Goal: Task Accomplishment & Management: Manage account settings

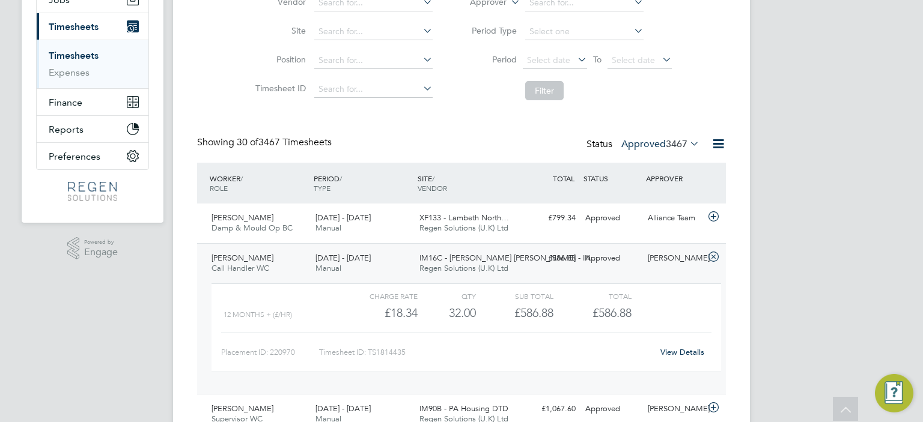
click at [673, 150] on div "Status Approved 3467" at bounding box center [643, 144] width 115 height 17
click at [651, 141] on label "Approved 3467" at bounding box center [660, 144] width 78 height 12
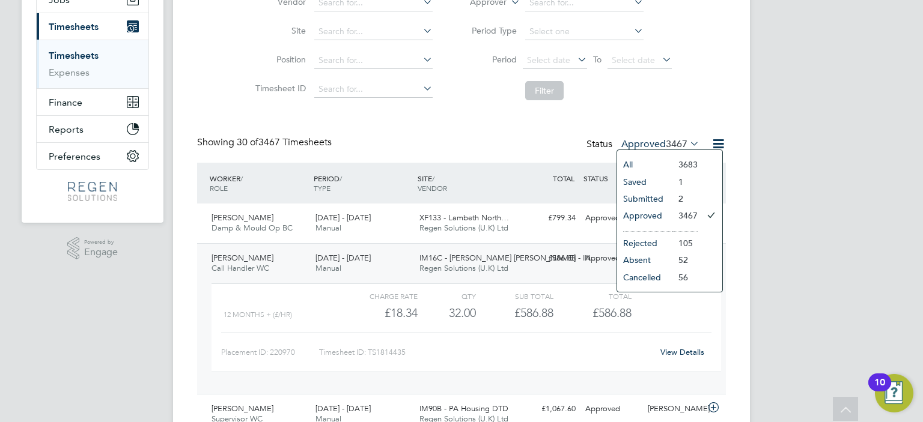
click at [649, 216] on li "Approved" at bounding box center [644, 215] width 55 height 17
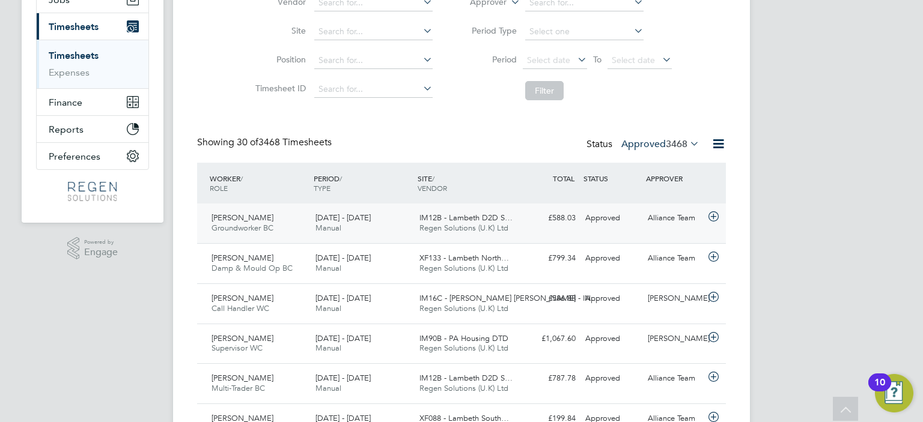
click at [512, 230] on div "IM12B - Lambeth D2D S… Regen Solutions (U.K) Ltd" at bounding box center [467, 223] width 104 height 30
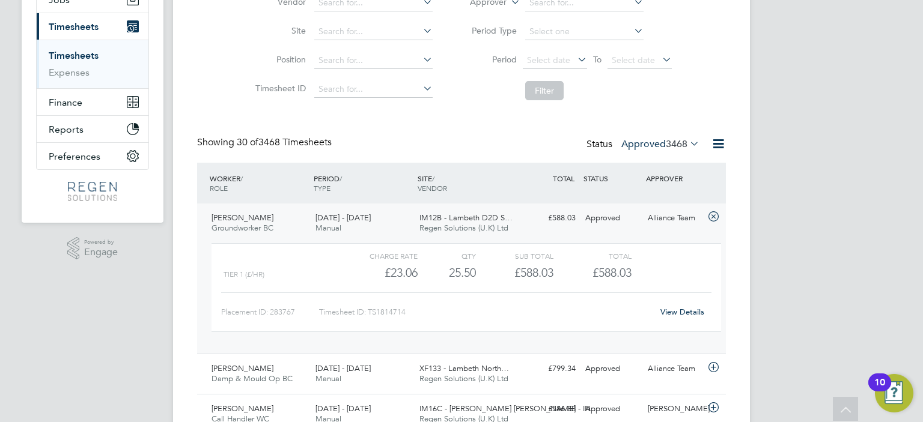
click at [658, 139] on label "Approved 3468" at bounding box center [660, 144] width 78 height 12
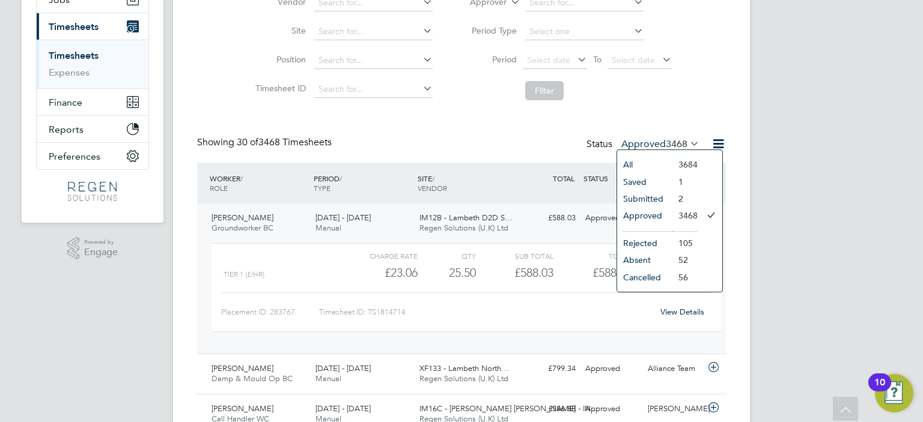
click at [668, 211] on li "Approved" at bounding box center [644, 215] width 55 height 17
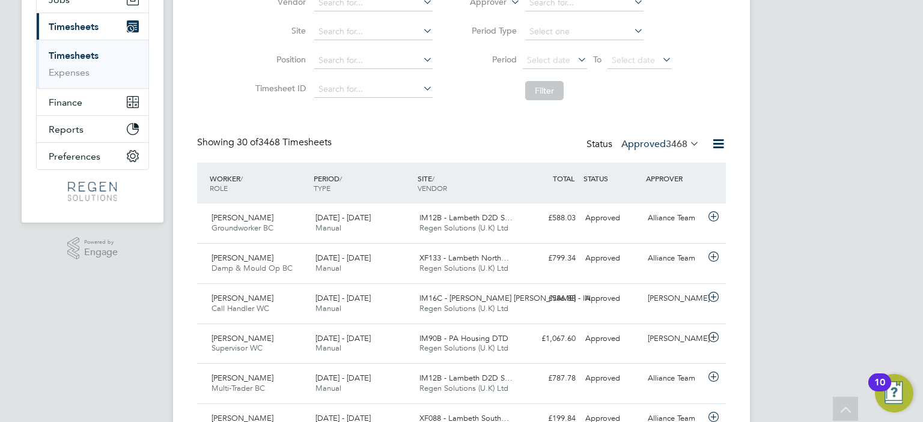
scroll to position [30, 105]
click at [650, 142] on label "Approved 3468" at bounding box center [660, 144] width 78 height 12
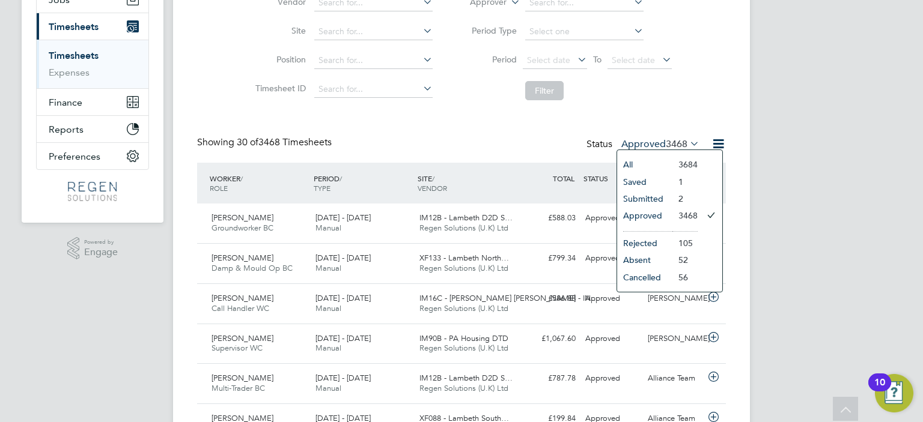
click at [658, 204] on li "Submitted" at bounding box center [644, 198] width 55 height 17
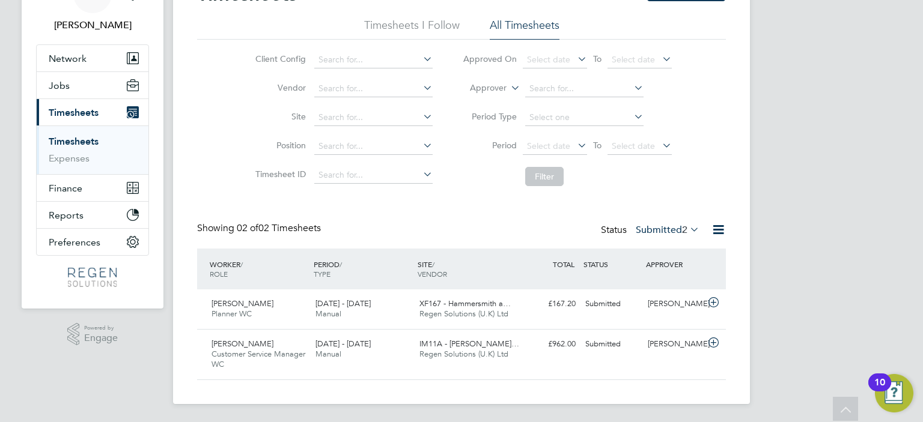
click at [495, 84] on label "Approver" at bounding box center [479, 88] width 54 height 12
click at [482, 103] on li "Worker" at bounding box center [477, 102] width 59 height 16
click at [668, 225] on label "Submitted 2" at bounding box center [668, 230] width 64 height 12
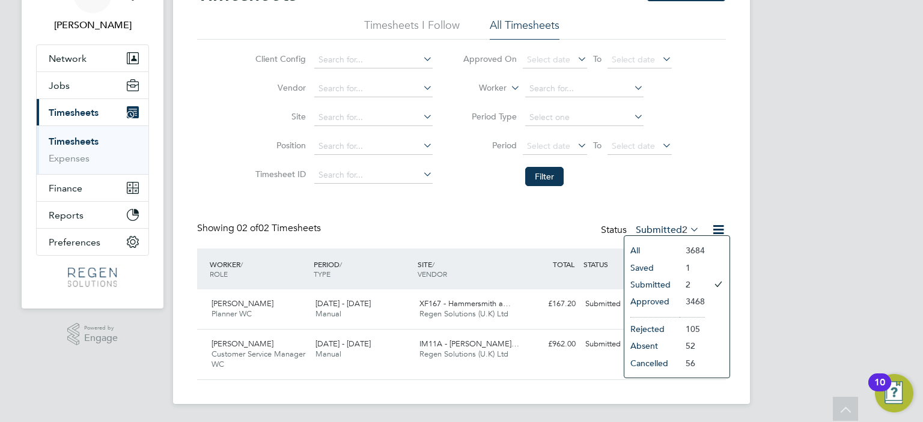
click at [665, 299] on li "Approved" at bounding box center [651, 301] width 55 height 17
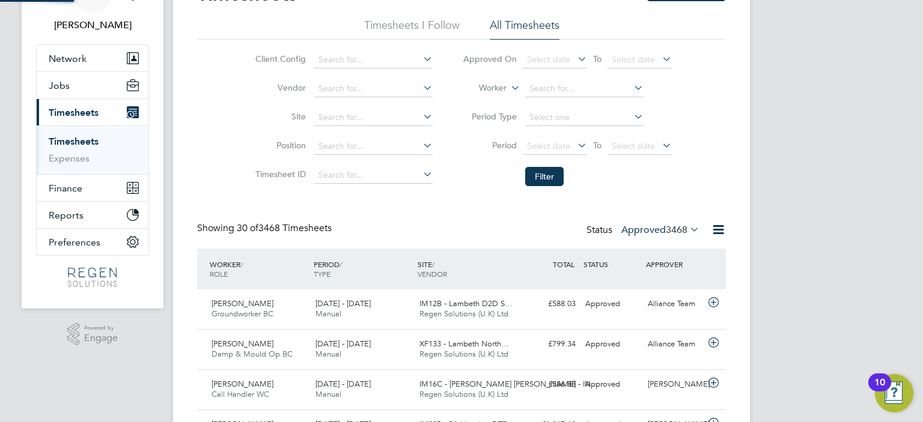
scroll to position [5, 6]
click at [544, 88] on input at bounding box center [584, 89] width 118 height 17
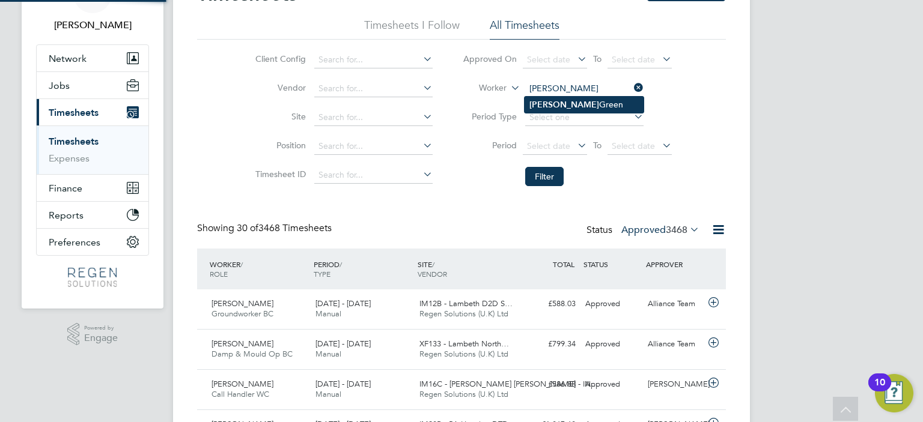
click at [553, 101] on li "[PERSON_NAME]" at bounding box center [584, 105] width 119 height 16
type input "[PERSON_NAME]"
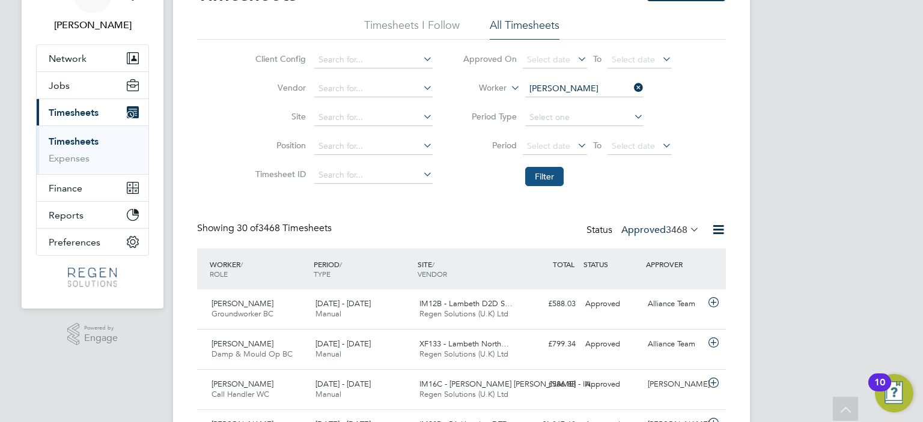
click at [549, 170] on button "Filter" at bounding box center [544, 176] width 38 height 19
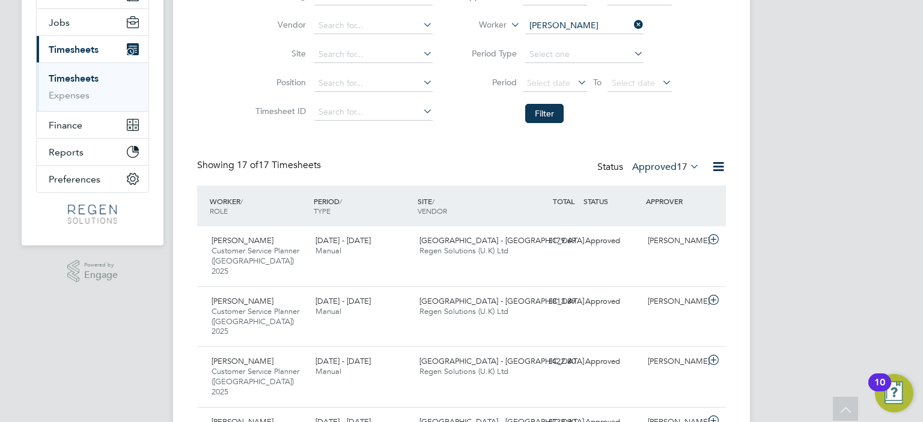
scroll to position [0, 0]
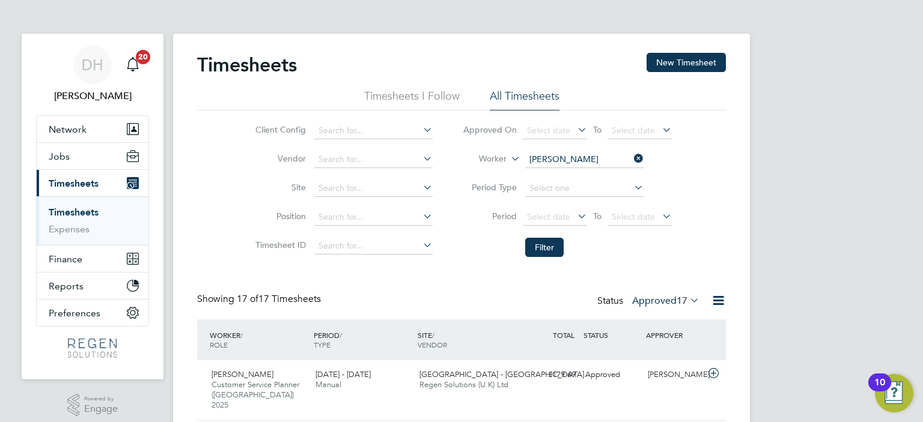
click at [632, 159] on icon at bounding box center [632, 158] width 0 height 17
click at [553, 239] on button "Filter" at bounding box center [544, 247] width 38 height 19
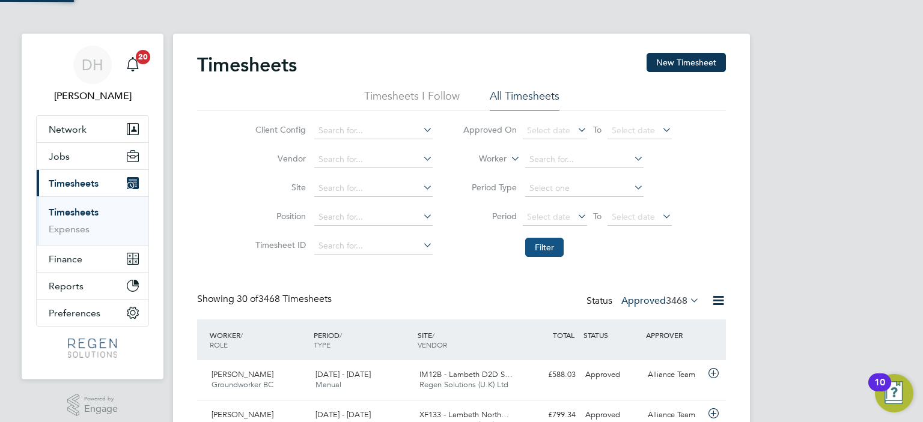
scroll to position [30, 105]
click at [666, 303] on span "3468" at bounding box center [677, 301] width 22 height 12
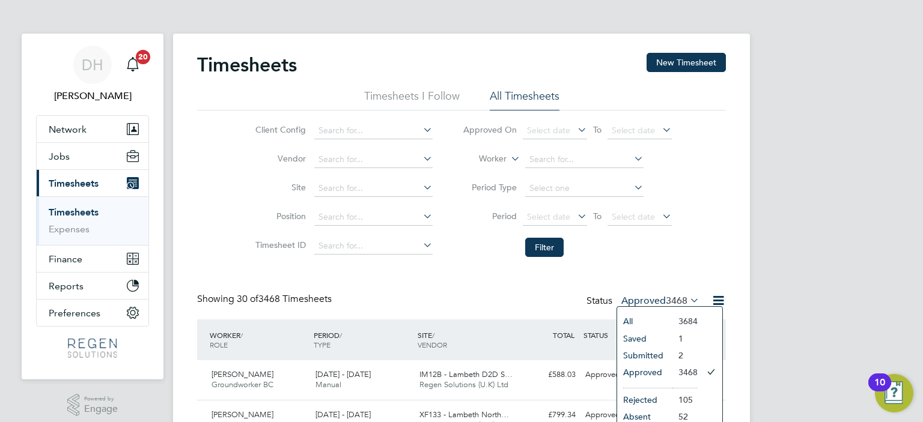
click at [662, 352] on li "Submitted" at bounding box center [644, 355] width 55 height 17
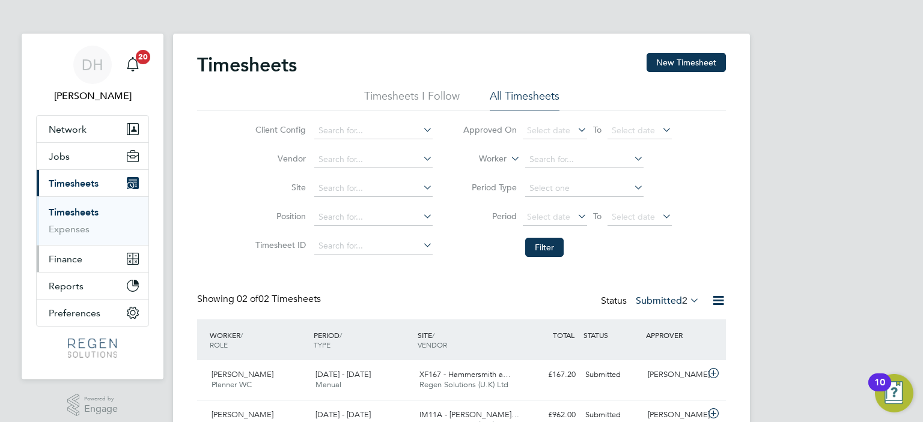
click at [71, 254] on span "Finance" at bounding box center [66, 259] width 34 height 11
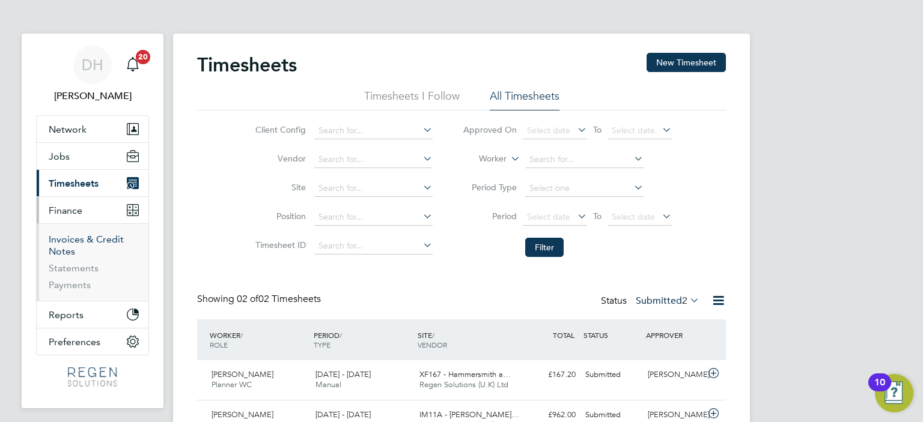
click at [78, 237] on link "Invoices & Credit Notes" at bounding box center [86, 245] width 75 height 23
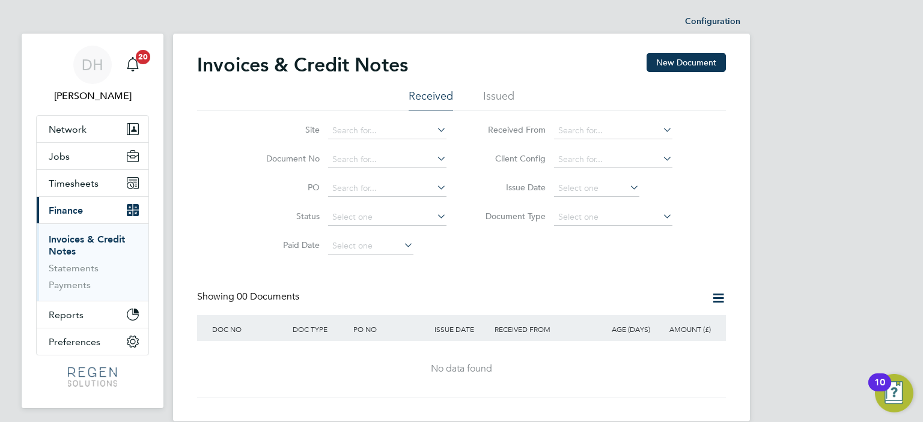
click at [486, 100] on li "Issued" at bounding box center [498, 100] width 31 height 22
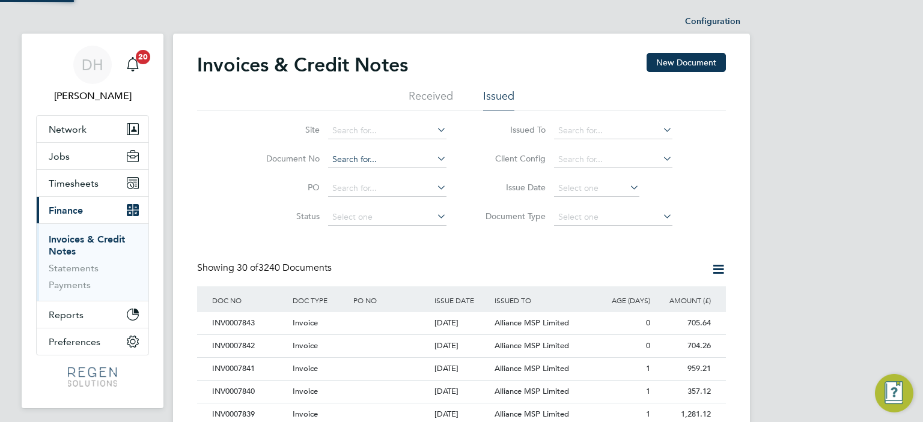
click at [337, 158] on input at bounding box center [387, 159] width 118 height 17
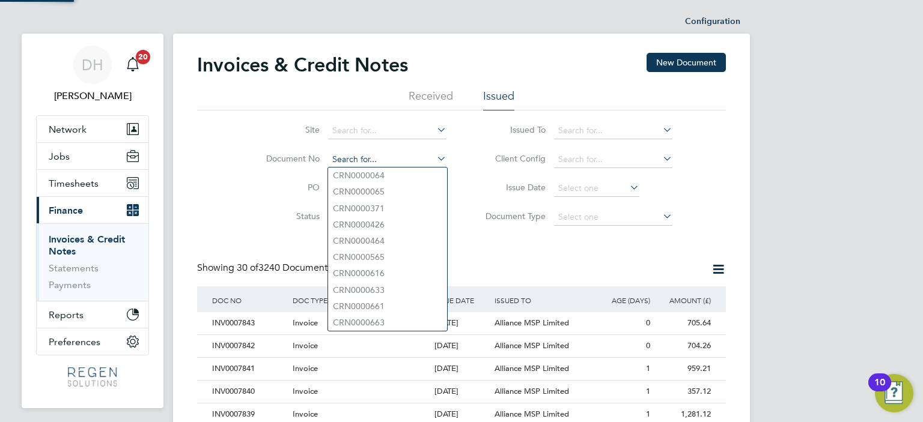
scroll to position [23, 82]
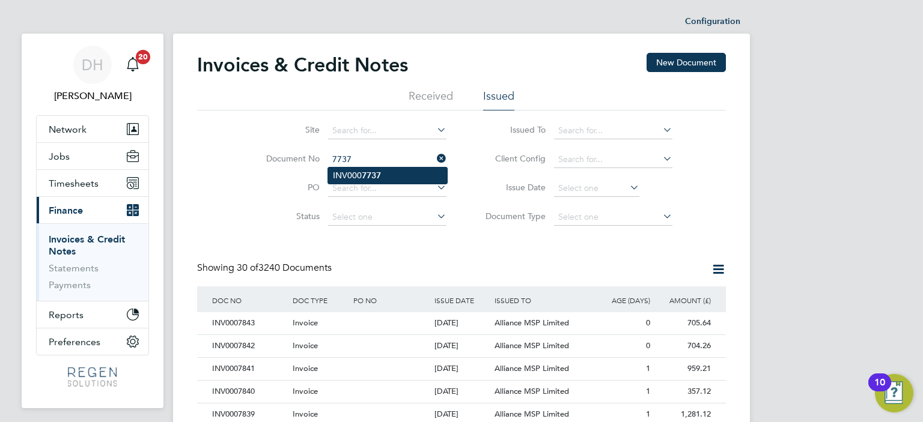
click at [341, 172] on li "INV000 7737" at bounding box center [387, 176] width 119 height 16
type input "INV0007737"
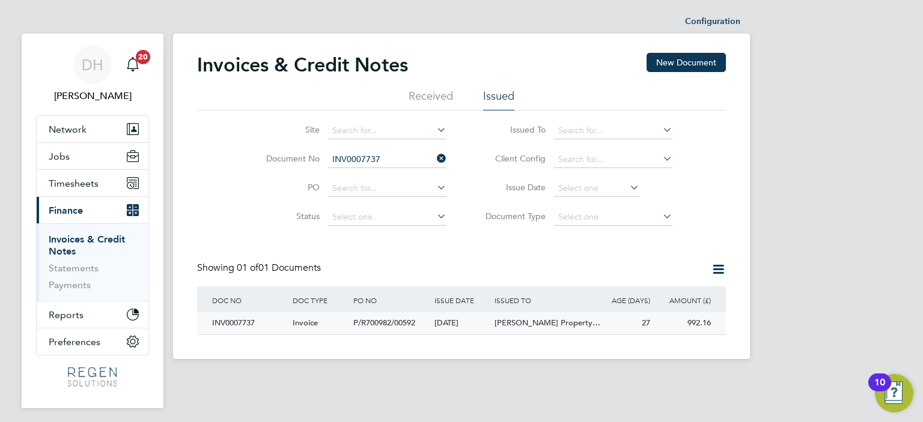
click at [358, 322] on span "P/R700982/00592" at bounding box center [384, 323] width 62 height 10
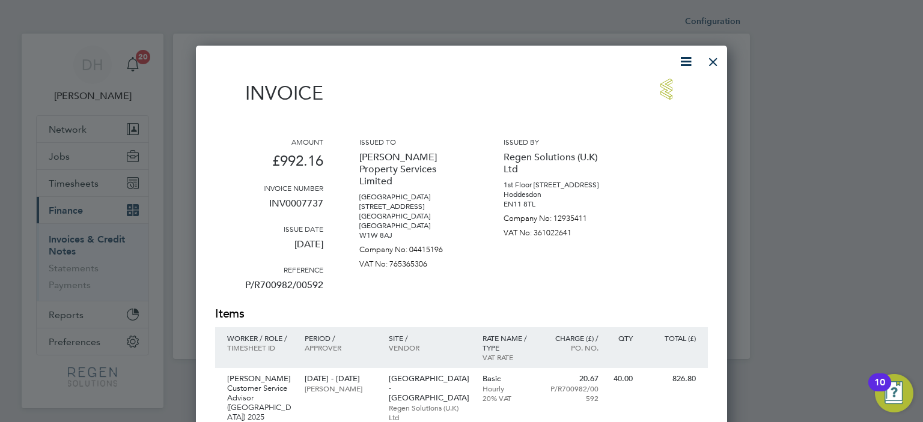
click at [714, 59] on div at bounding box center [713, 59] width 22 height 22
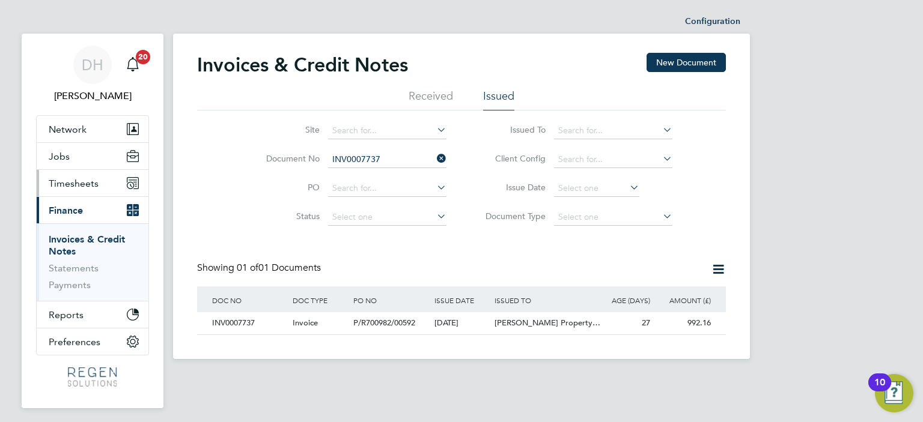
click at [76, 189] on button "Timesheets" at bounding box center [93, 183] width 112 height 26
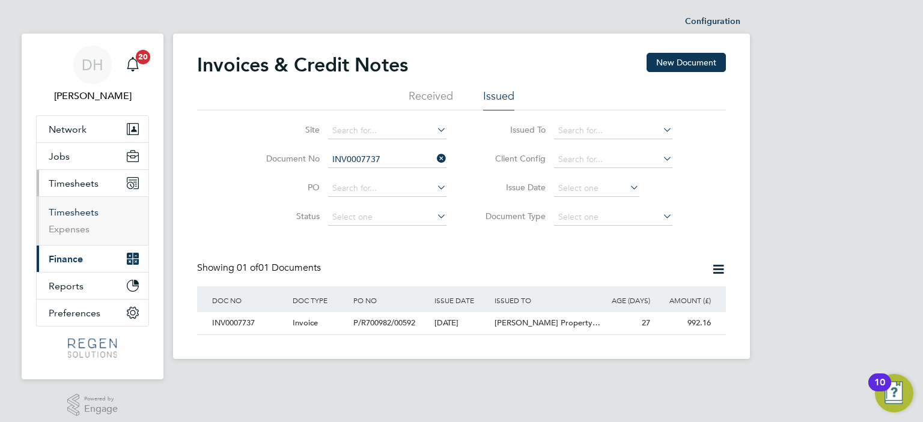
click at [82, 211] on link "Timesheets" at bounding box center [74, 212] width 50 height 11
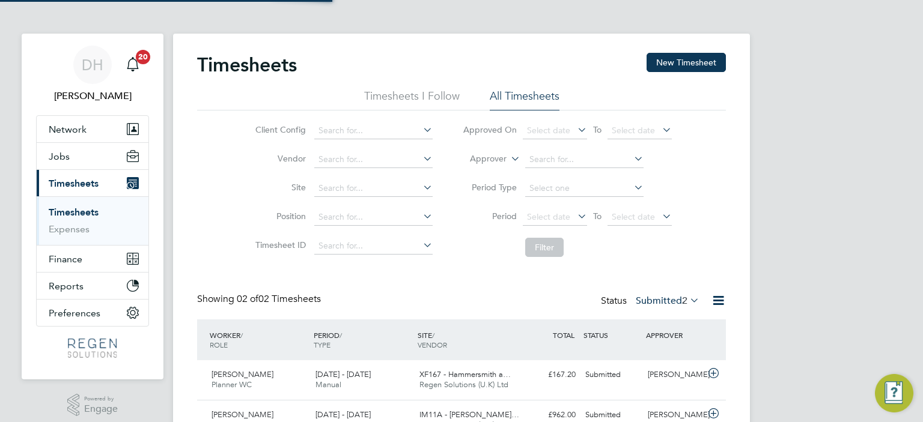
scroll to position [30, 105]
click at [674, 302] on label "Submitted 2" at bounding box center [668, 301] width 64 height 12
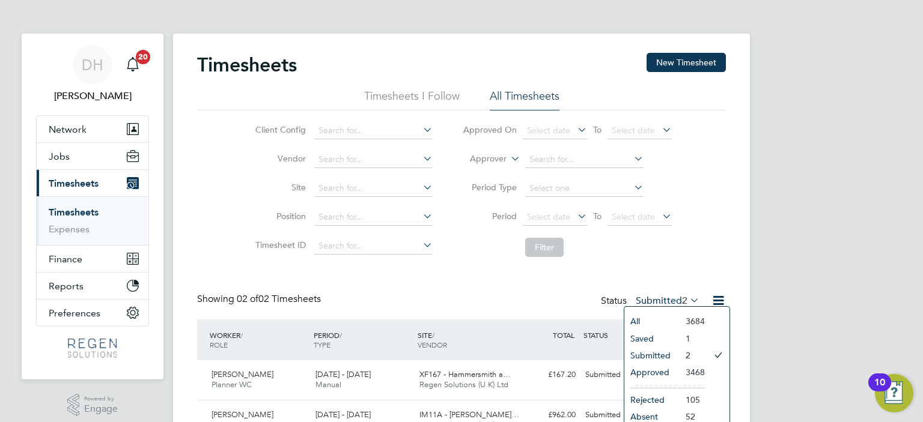
click at [663, 374] on li "Approved" at bounding box center [651, 372] width 55 height 17
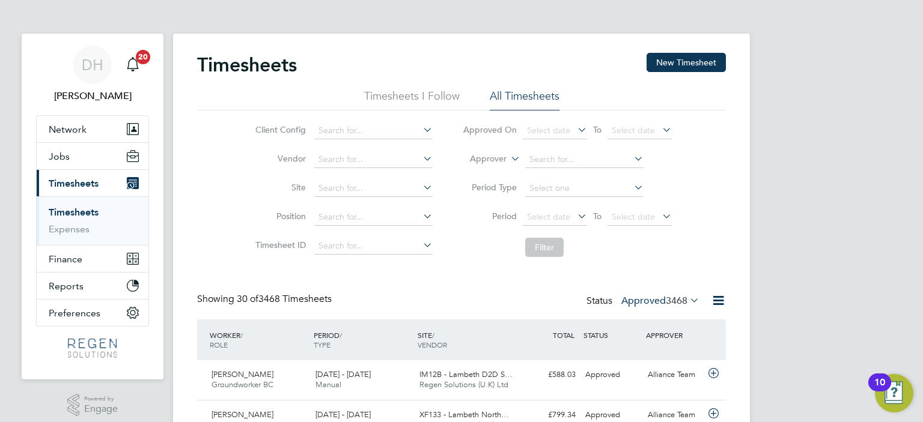
click at [61, 207] on link "Timesheets" at bounding box center [74, 212] width 50 height 11
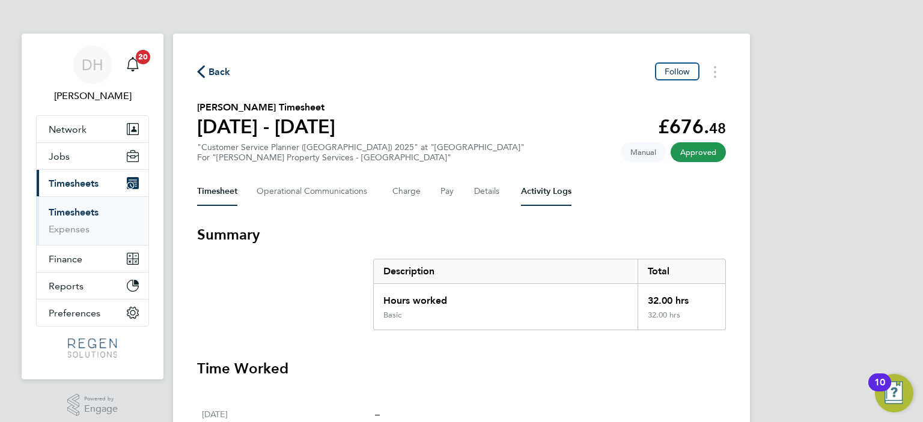
click at [550, 198] on Logs-tab "Activity Logs" at bounding box center [546, 191] width 50 height 29
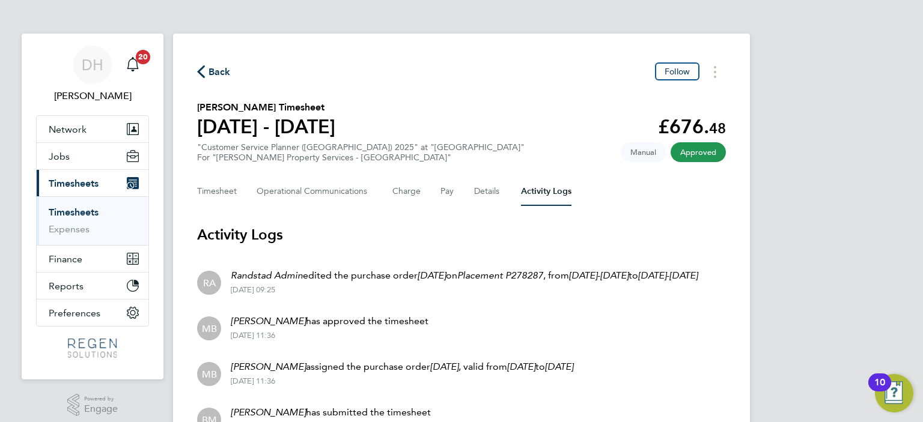
click at [207, 76] on span "Back" at bounding box center [214, 70] width 34 height 11
